Goal: Communication & Community: Answer question/provide support

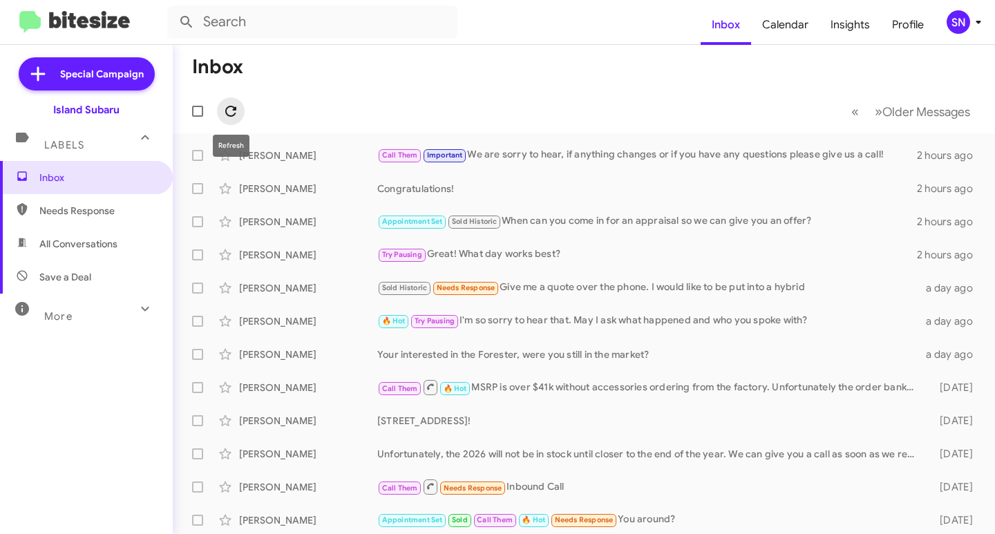
click at [233, 112] on icon at bounding box center [231, 111] width 17 height 17
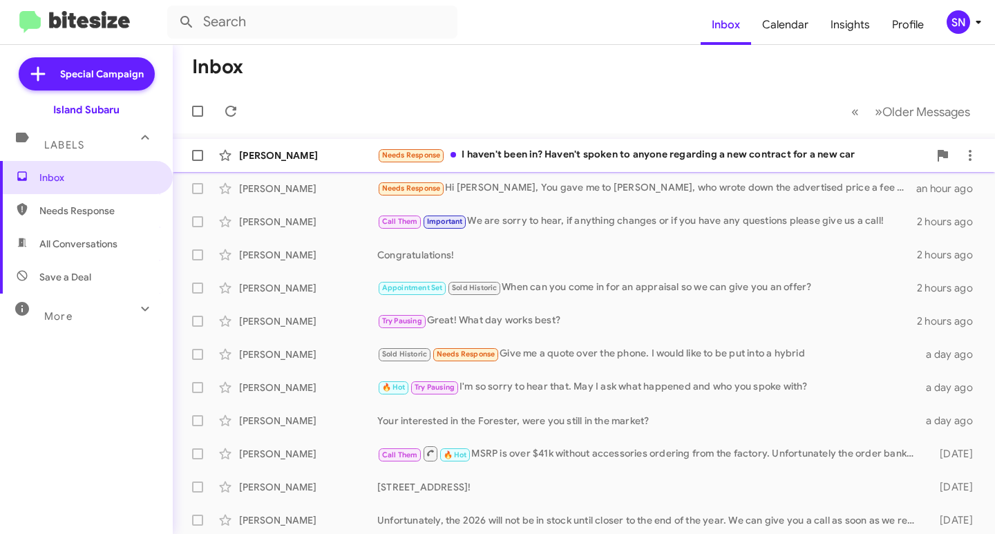
click at [593, 144] on div "[PERSON_NAME] Needs Response I haven't been in? Haven't spoken to anyone regard…" at bounding box center [584, 156] width 801 height 28
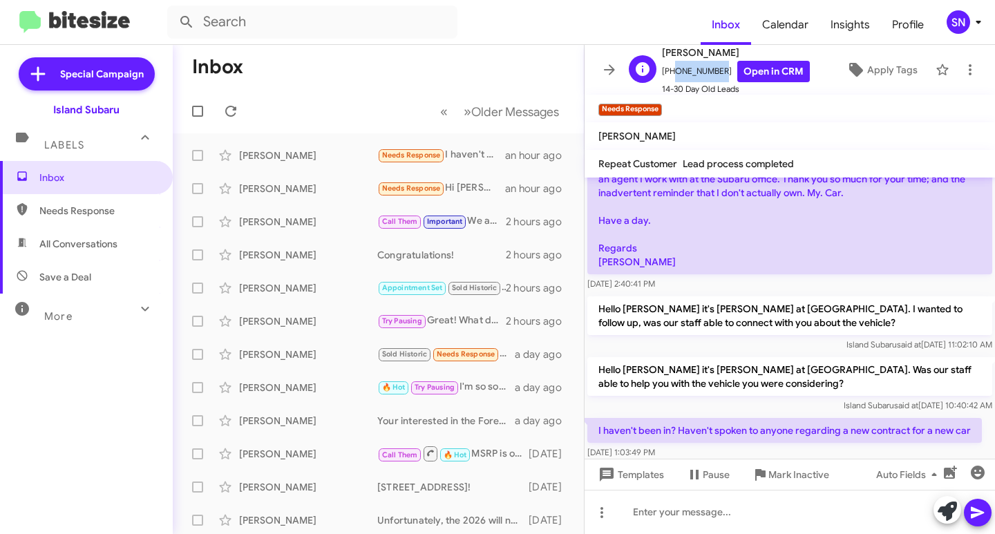
drag, startPoint x: 713, startPoint y: 71, endPoint x: 669, endPoint y: 66, distance: 44.4
click at [669, 66] on span "[PHONE_NUMBER] Open in CRM" at bounding box center [736, 71] width 148 height 21
copy span "3478614817"
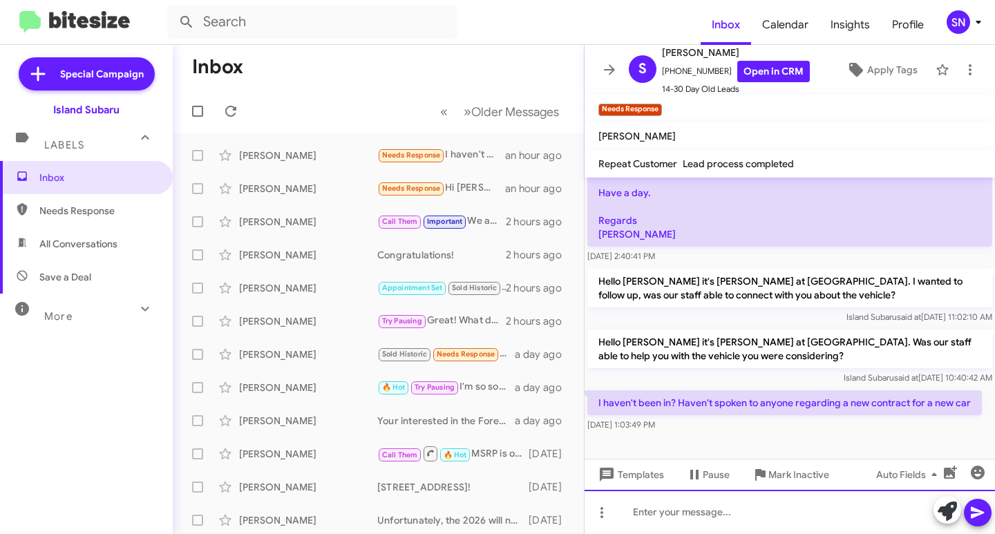
click at [718, 514] on div at bounding box center [790, 512] width 411 height 44
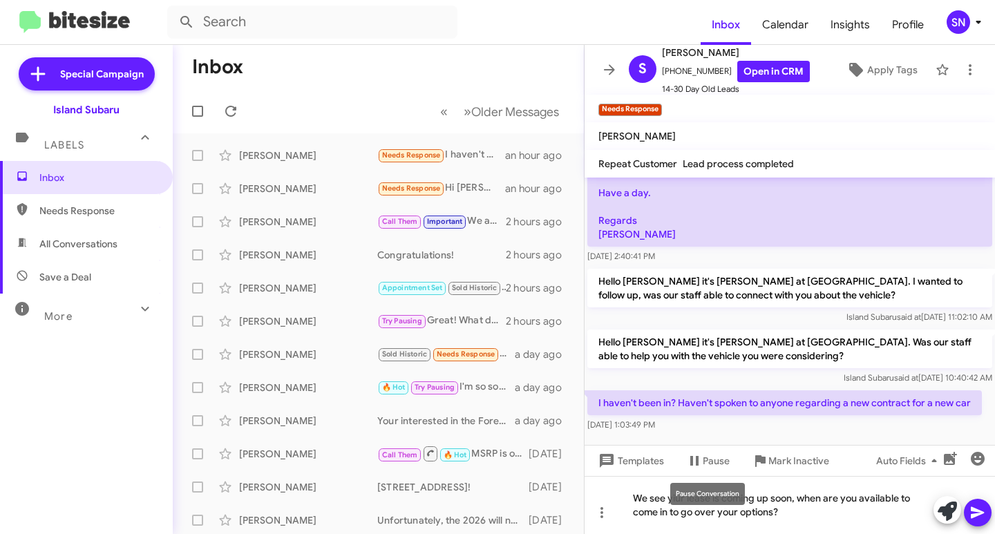
drag, startPoint x: 670, startPoint y: 497, endPoint x: 677, endPoint y: 496, distance: 7.6
click at [677, 496] on div "Pause Conversation" at bounding box center [708, 494] width 75 height 22
click at [682, 499] on div "We see yiur lease is coming up soon, when are you available to come in to go ov…" at bounding box center [790, 505] width 411 height 58
click at [980, 506] on icon at bounding box center [978, 513] width 17 height 17
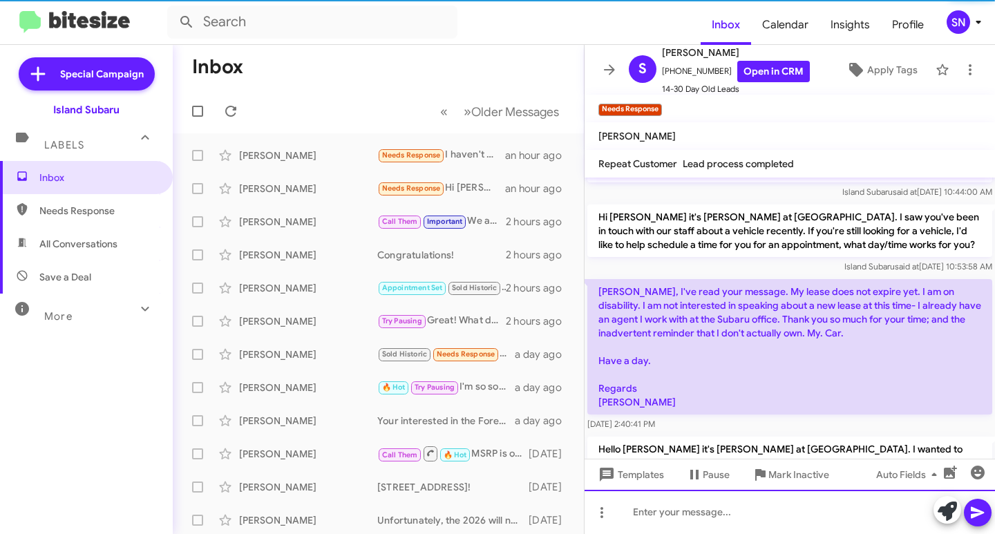
scroll to position [344, 0]
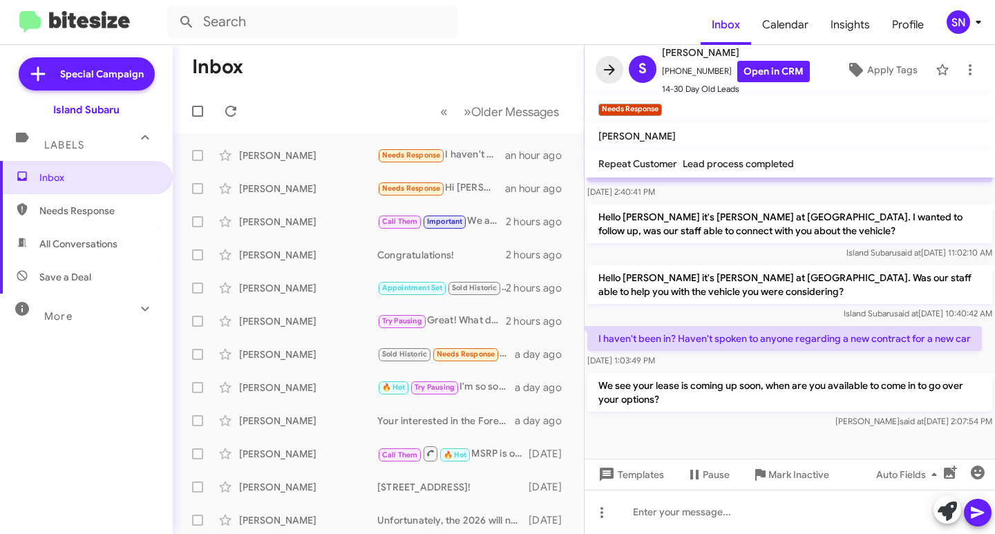
click at [608, 65] on icon at bounding box center [609, 70] width 17 height 17
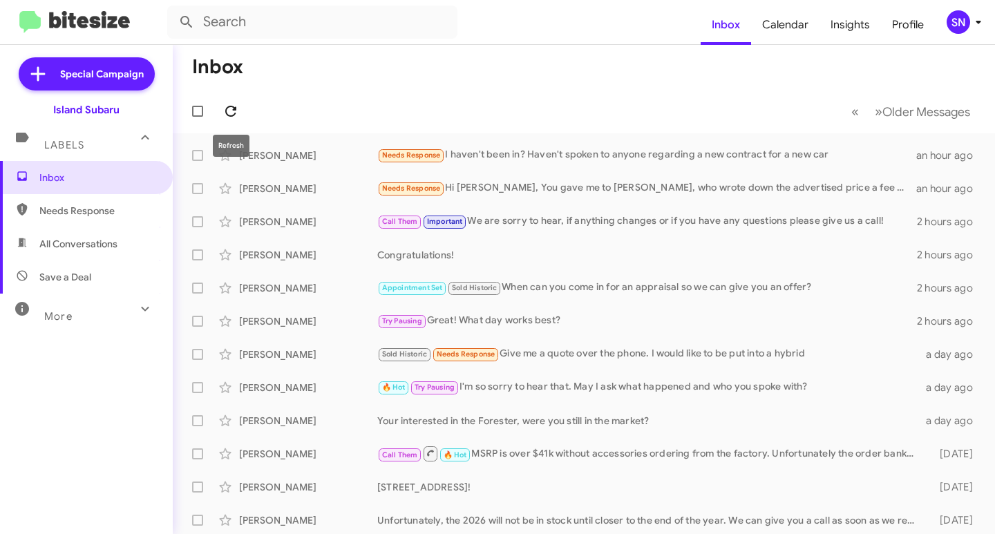
click at [227, 107] on icon at bounding box center [230, 111] width 11 height 11
click at [231, 111] on icon at bounding box center [231, 111] width 17 height 17
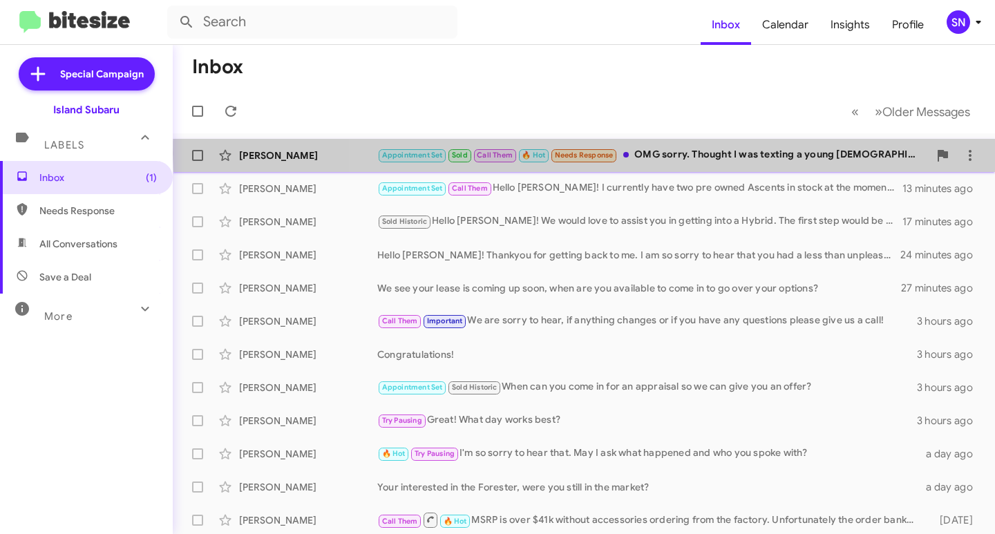
click at [699, 153] on div "Appointment Set Sold Call Them 🔥 Hot Needs Response OMG sorry. Thought I was te…" at bounding box center [653, 155] width 552 height 16
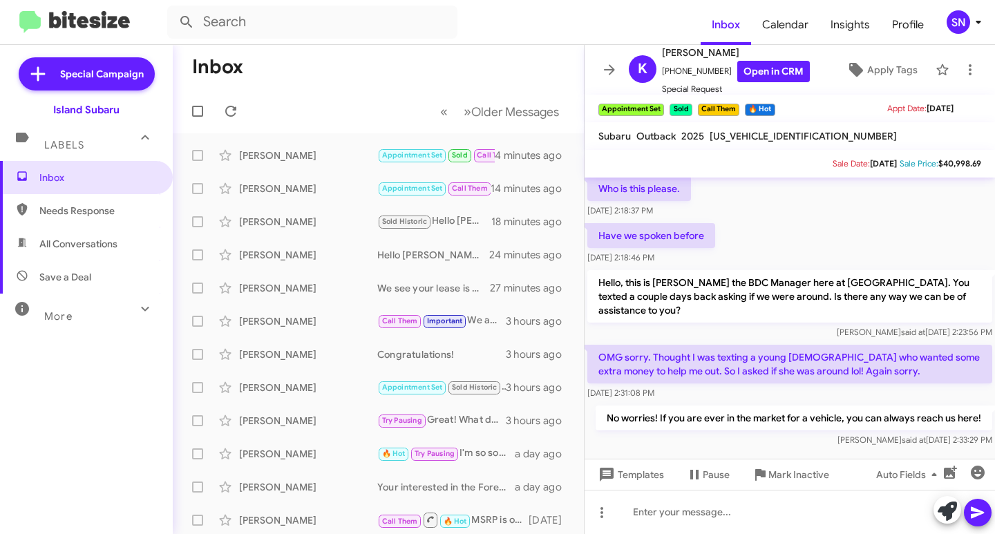
scroll to position [1031, 0]
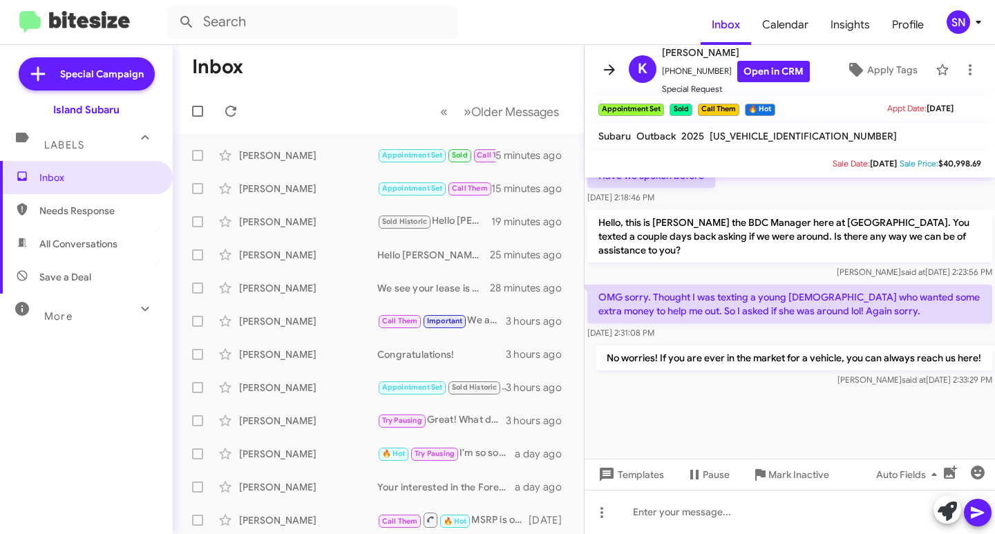
click at [608, 64] on icon at bounding box center [609, 70] width 17 height 17
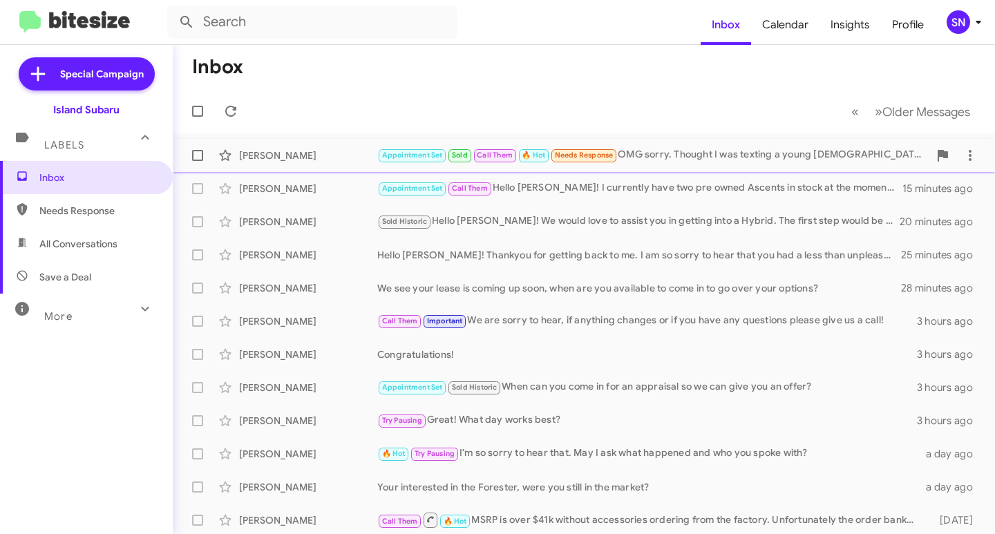
click at [670, 149] on div "Appointment Set Sold Call Them 🔥 Hot Needs Response OMG sorry. Thought I was te…" at bounding box center [653, 155] width 552 height 16
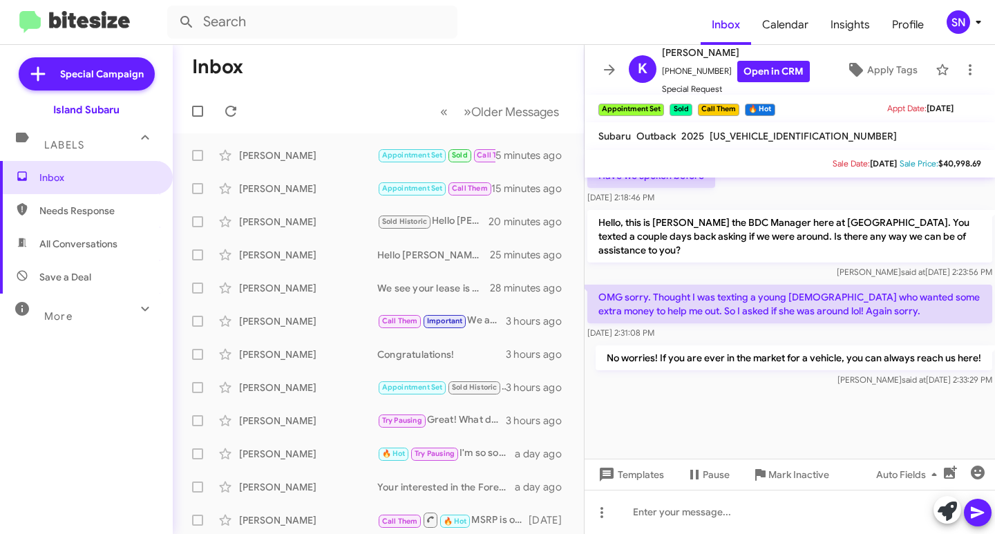
scroll to position [1031, 0]
click at [621, 68] on span at bounding box center [610, 70] width 28 height 17
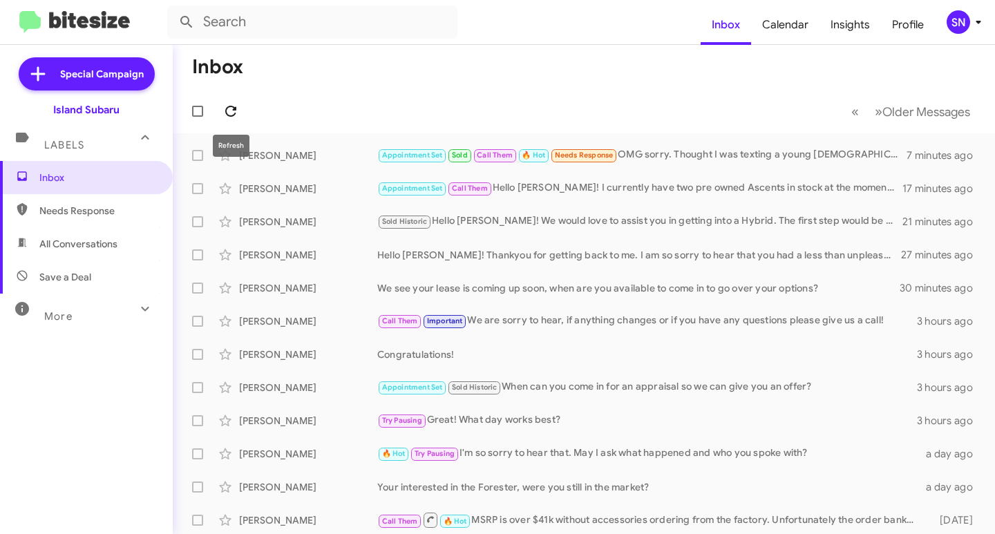
click at [235, 106] on icon at bounding box center [231, 111] width 17 height 17
click at [658, 158] on div "Appointment Set Sold Call Them 🔥 Hot No worries! If you are ever in the market …" at bounding box center [653, 155] width 552 height 16
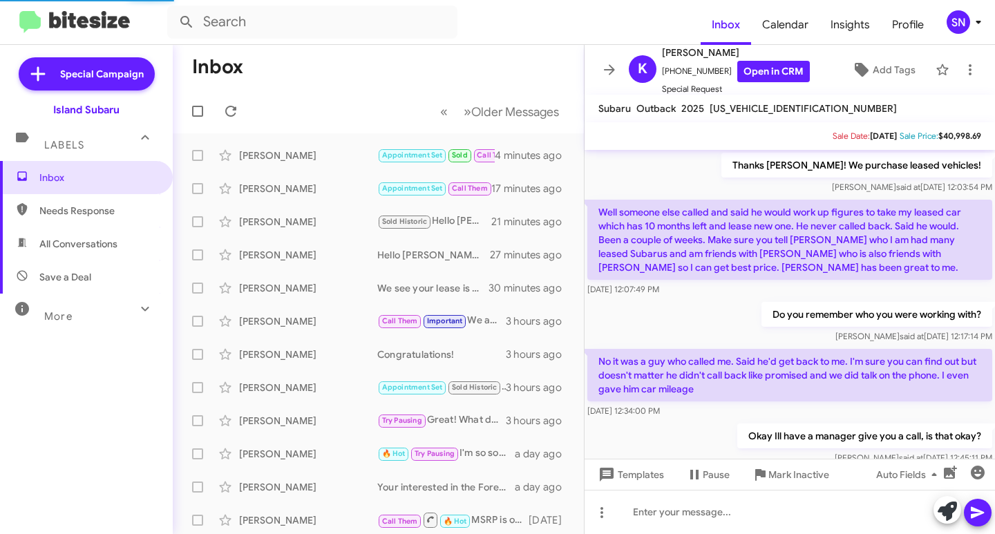
scroll to position [1003, 0]
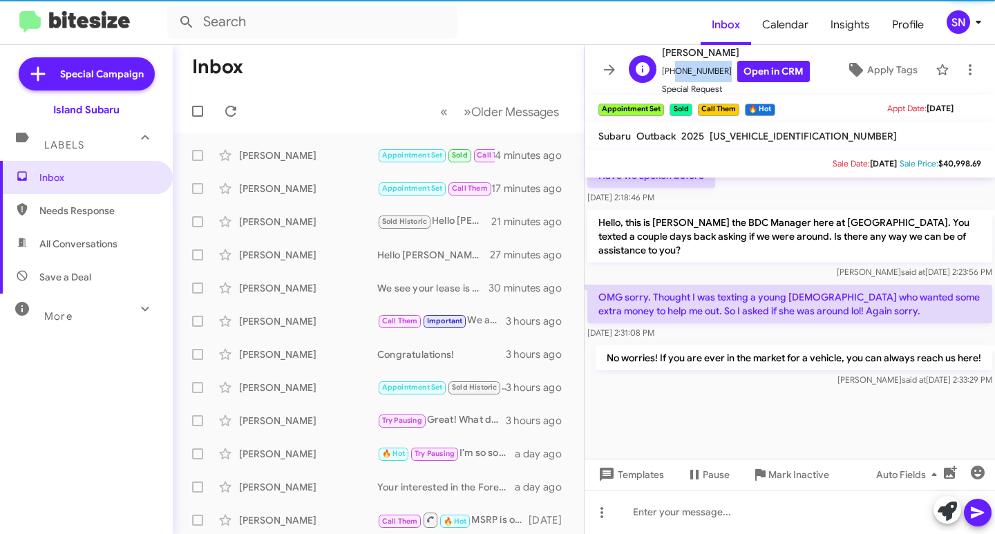
drag, startPoint x: 715, startPoint y: 66, endPoint x: 669, endPoint y: 67, distance: 45.6
click at [669, 67] on span "[PHONE_NUMBER] Open in CRM" at bounding box center [736, 71] width 148 height 21
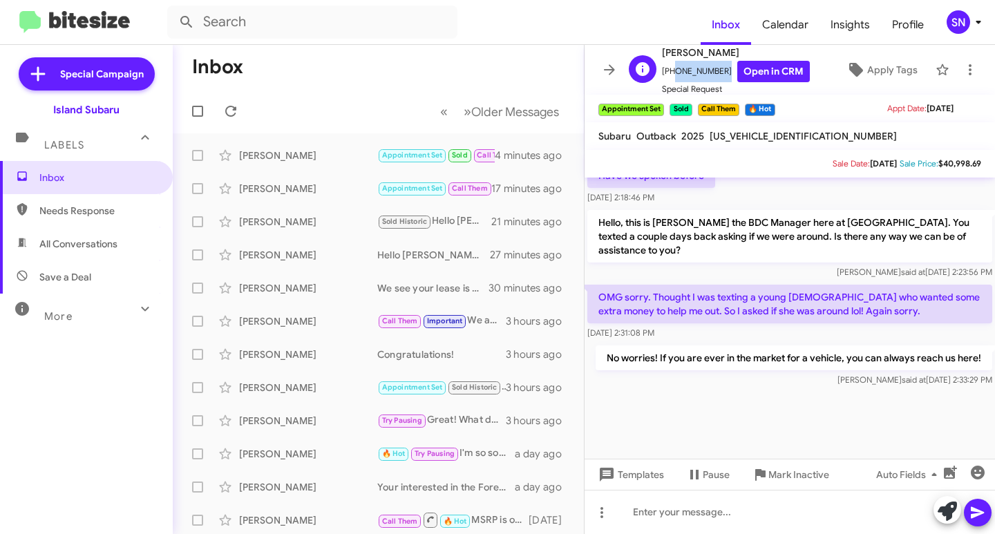
copy span "3477531292"
click at [609, 79] on button at bounding box center [610, 70] width 28 height 28
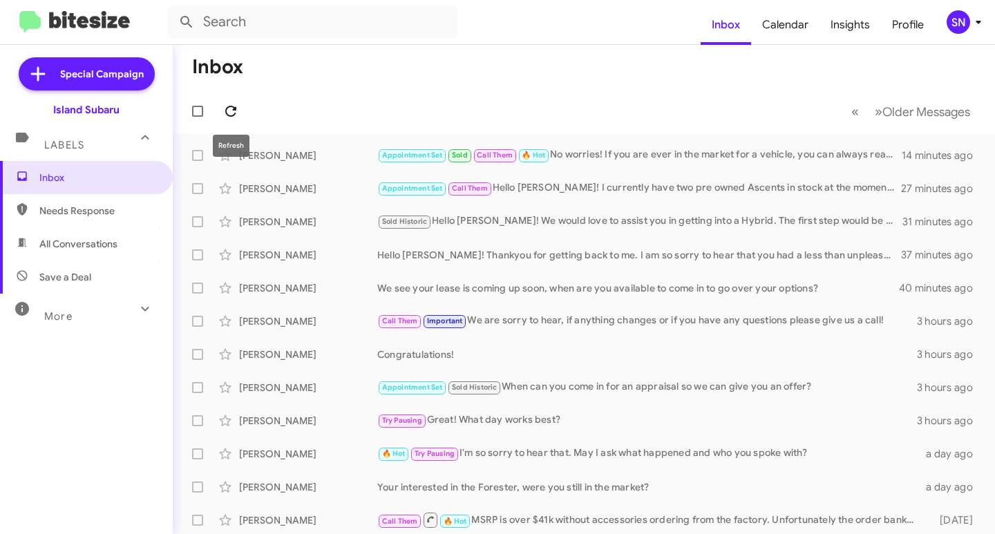
click at [236, 113] on icon at bounding box center [230, 111] width 11 height 11
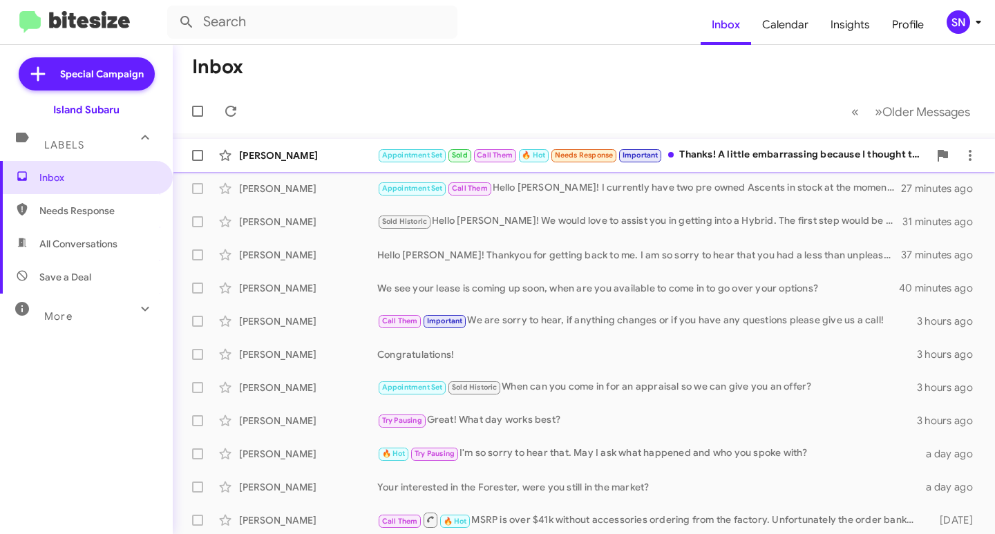
click at [738, 156] on div "Appointment Set Sold Call Them 🔥 Hot Needs Response Important Thanks! A little …" at bounding box center [653, 155] width 552 height 16
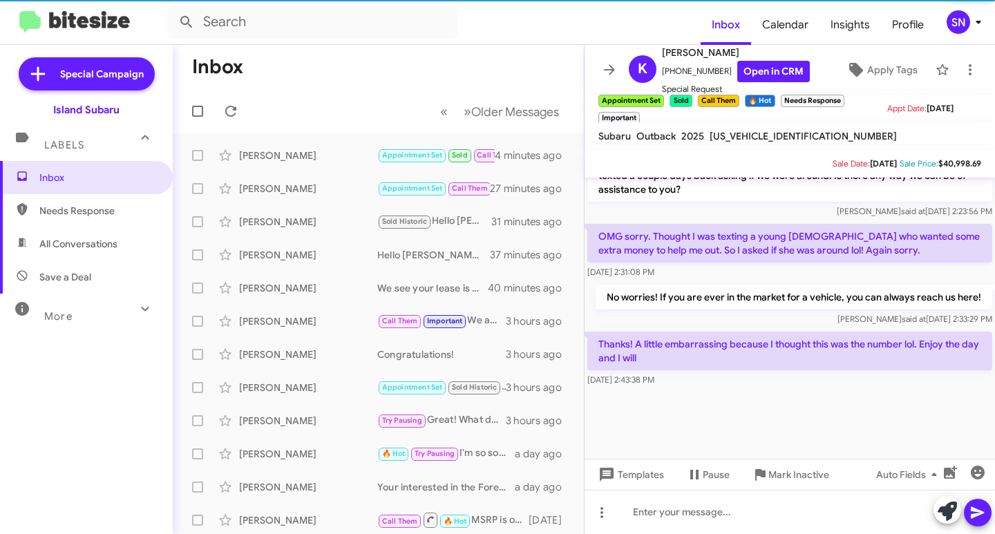
scroll to position [1045, 0]
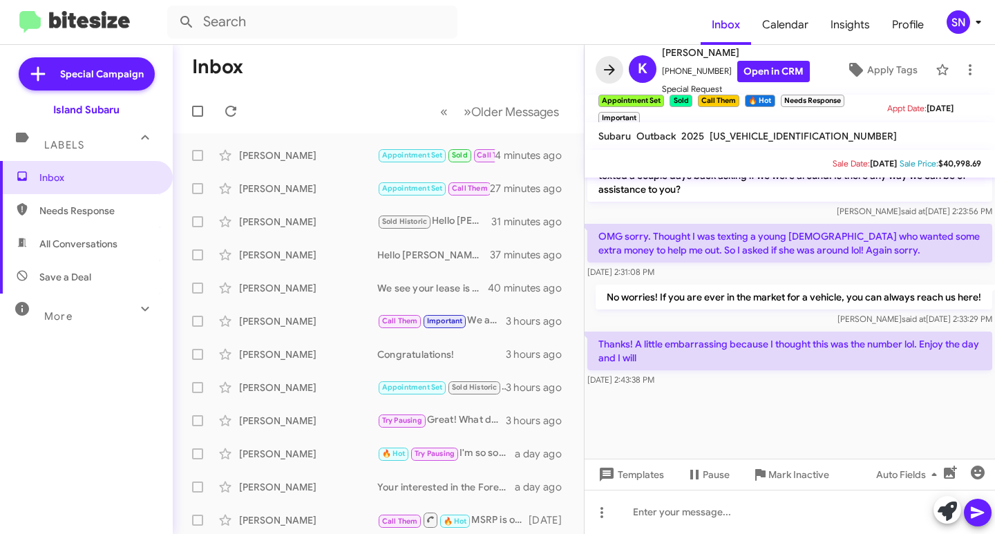
click at [619, 71] on span at bounding box center [610, 70] width 28 height 17
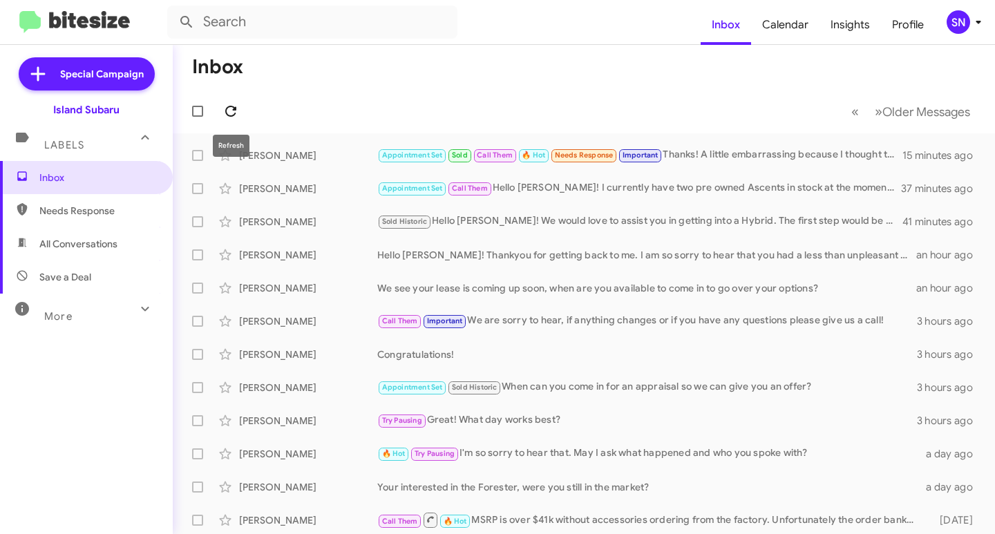
click at [226, 109] on icon at bounding box center [230, 111] width 11 height 11
